Goal: Task Accomplishment & Management: Use online tool/utility

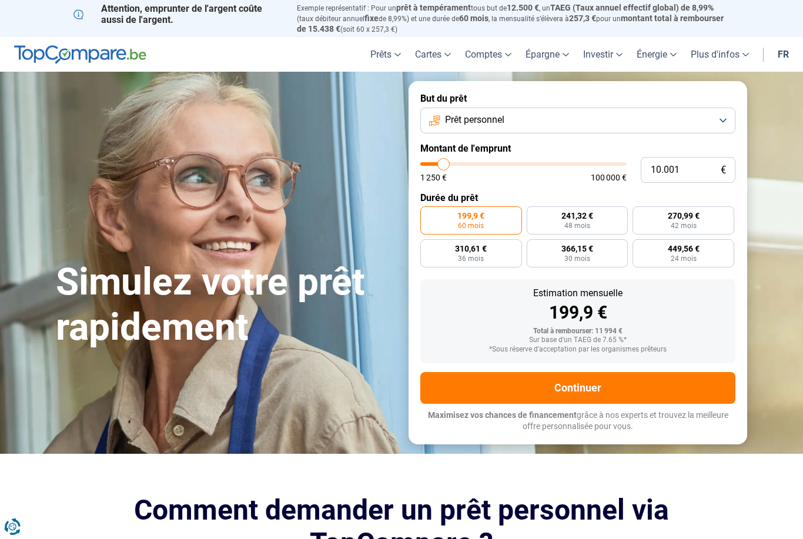
click at [697, 126] on button "Prêt personnel" at bounding box center [577, 121] width 315 height 26
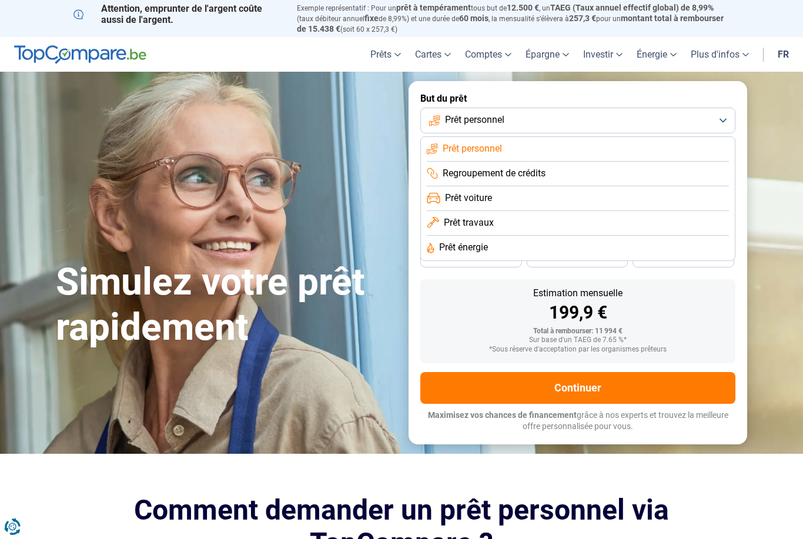
click at [566, 236] on li "Prêt travaux" at bounding box center [578, 248] width 302 height 25
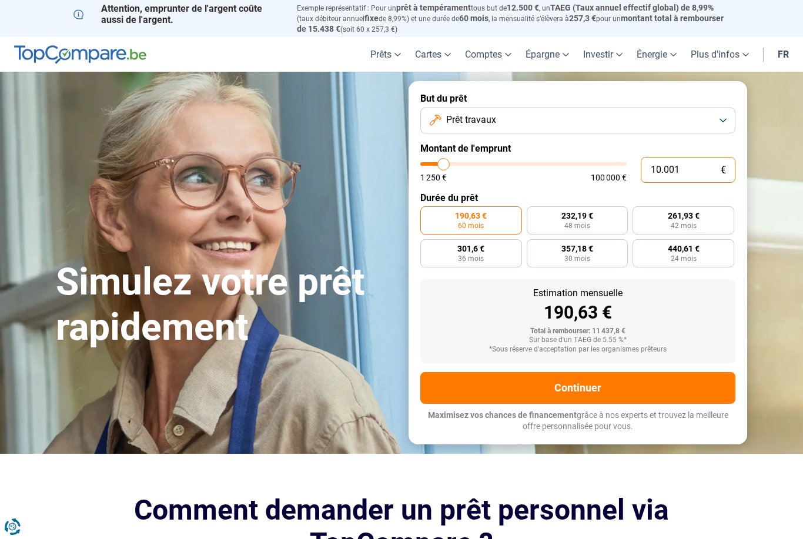
click at [702, 168] on input "10.001" at bounding box center [688, 170] width 95 height 26
type input "1.000"
type input "1250"
type input "100"
type input "1250"
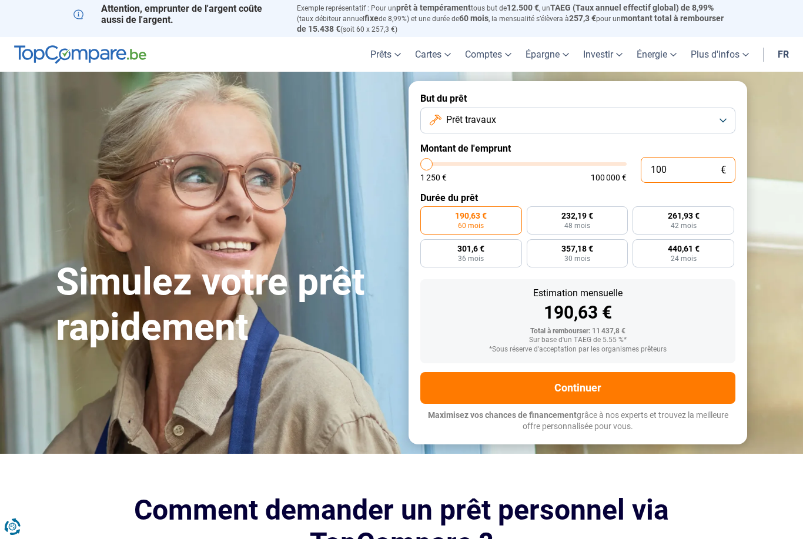
type input "10"
type input "1250"
type input "1"
type input "1250"
type input "0"
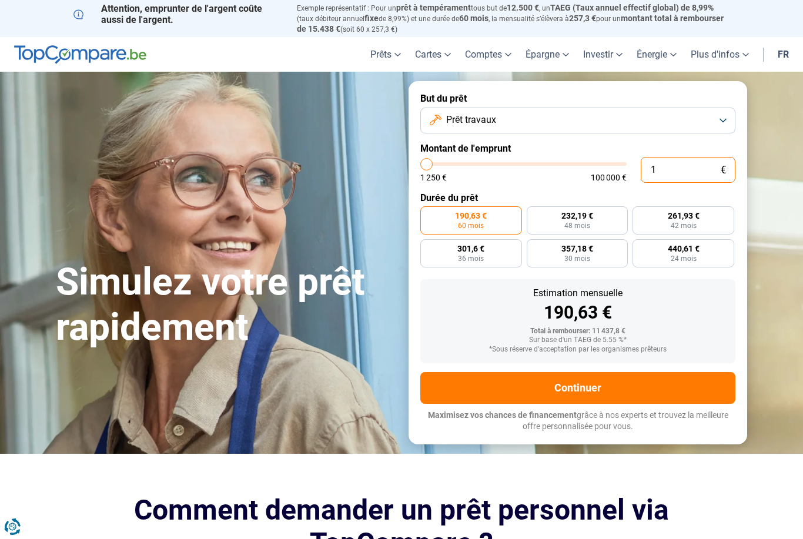
type input "1250"
type input "8"
type input "1250"
type input "80"
type input "1250"
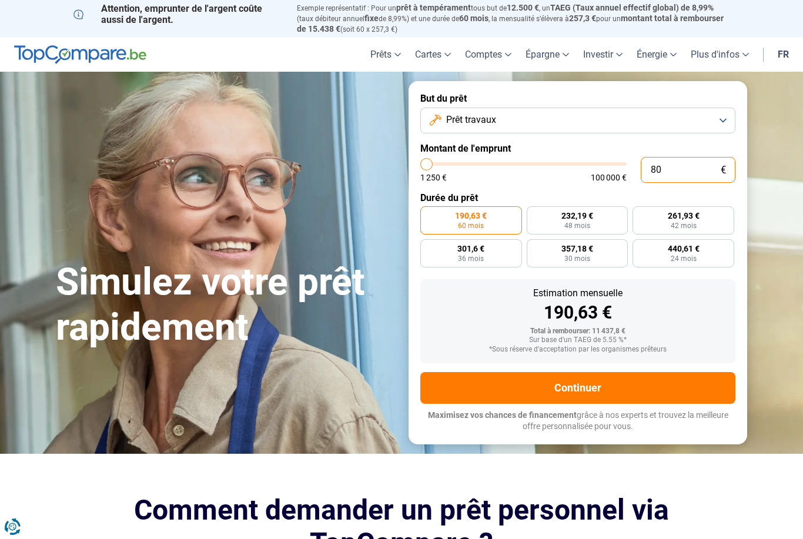
type input "800"
type input "1250"
type input "8.000"
type input "8000"
type input "80.000"
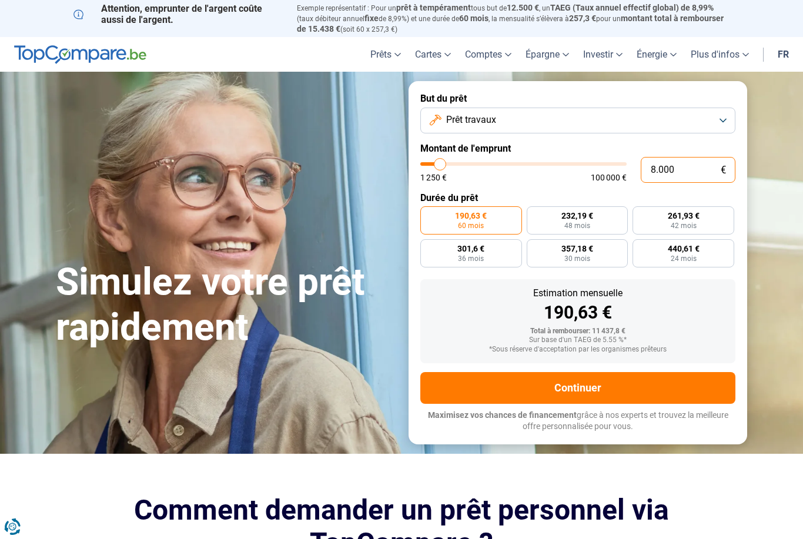
type input "80000"
radio input "false"
